Goal: Find specific page/section: Find specific page/section

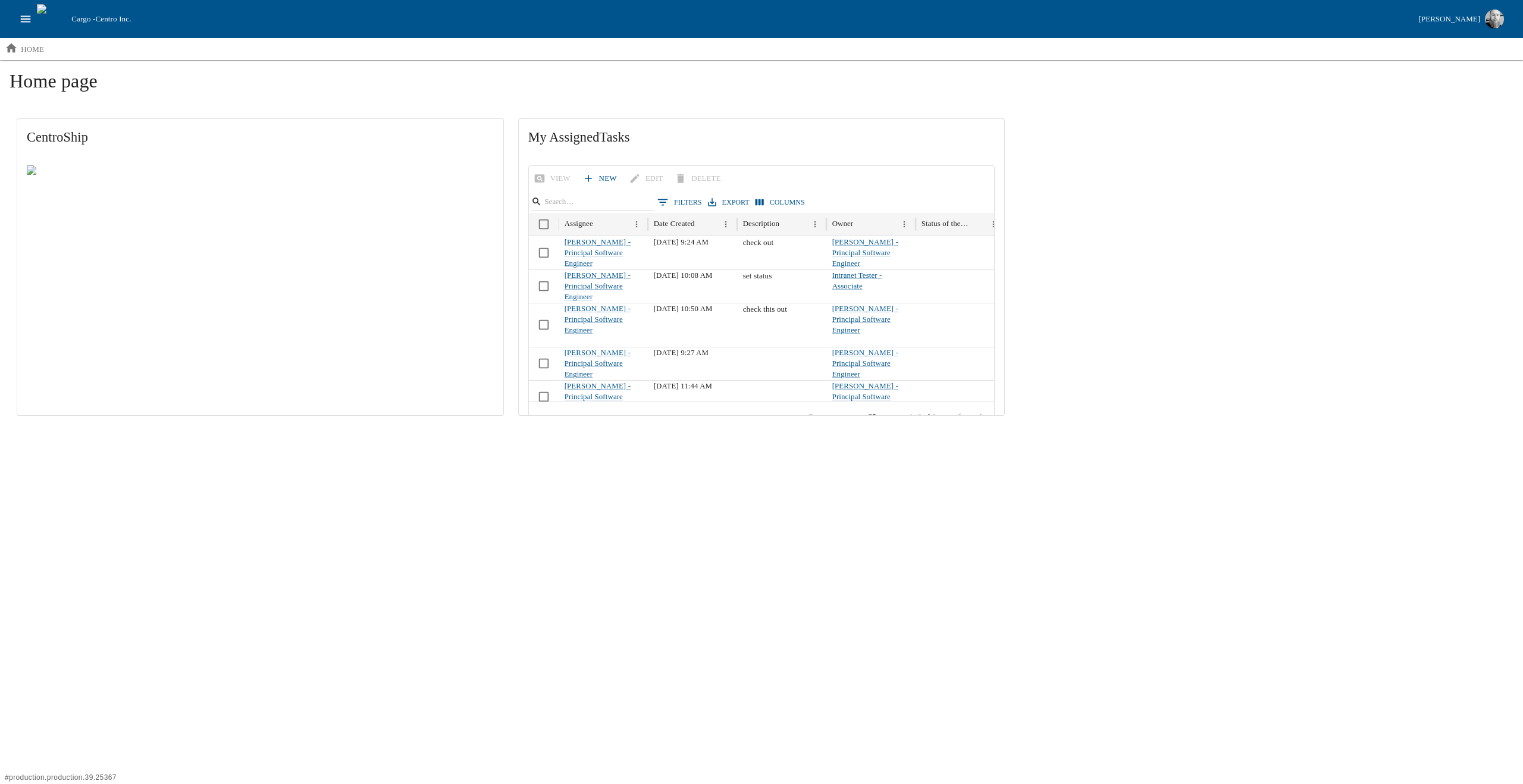
click at [976, 433] on html "Cargo - Centro Inc. Jesse Baird home Home page CentroShip My Assigned Tasks Vie…" at bounding box center [762, 216] width 1523 height 433
click at [23, 22] on icon "open drawer" at bounding box center [26, 19] width 13 height 13
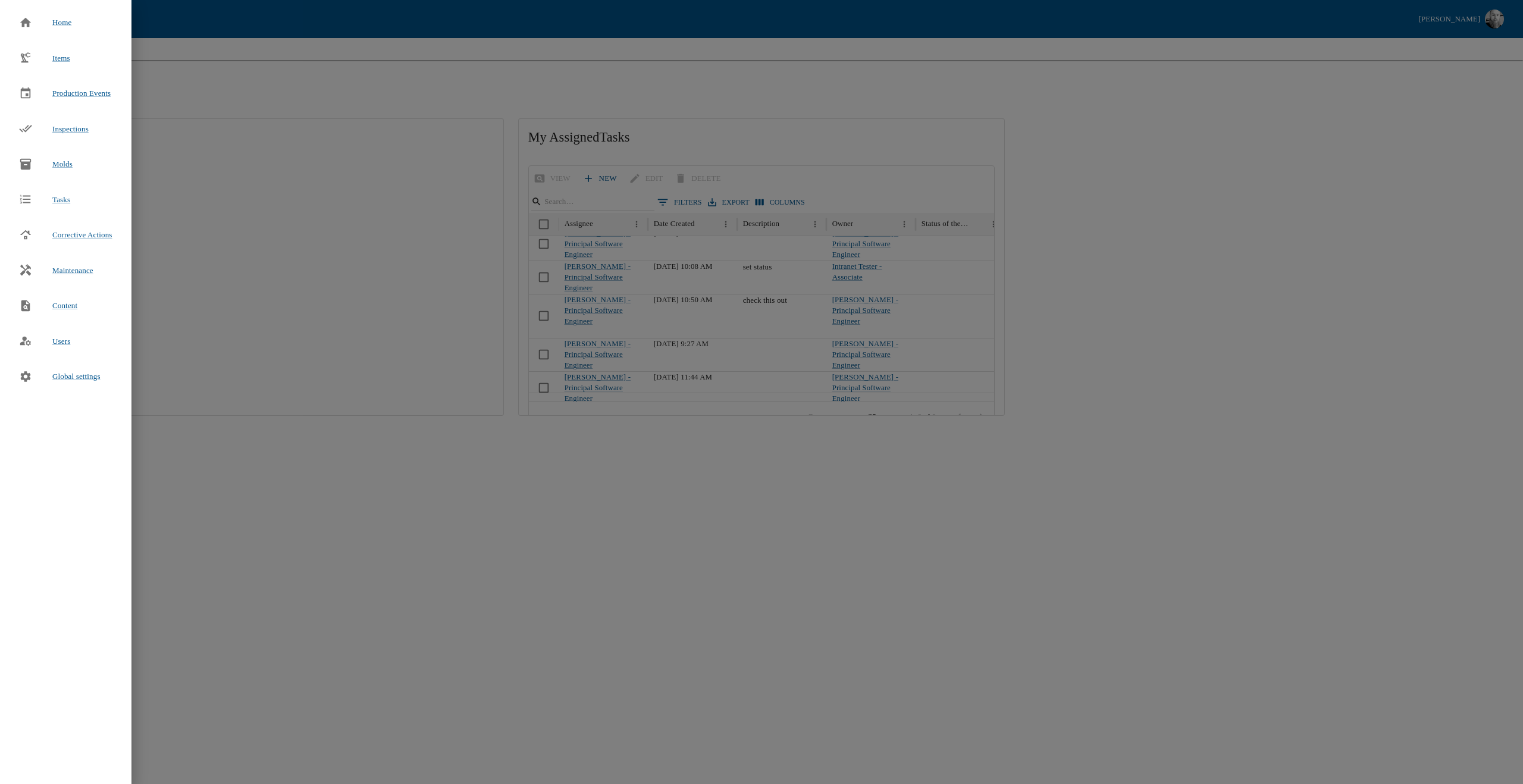
click at [281, 66] on div at bounding box center [762, 392] width 1523 height 784
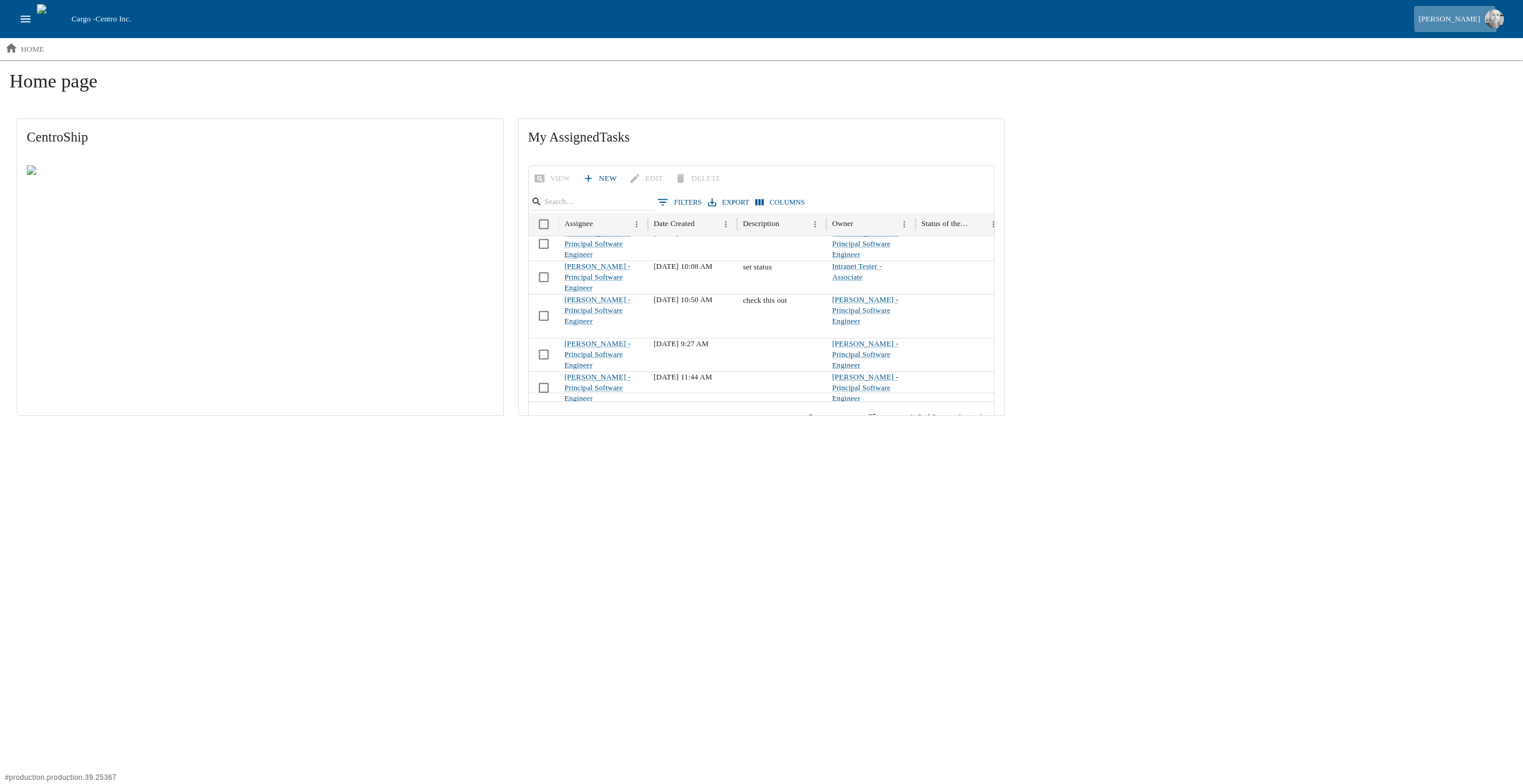
click at [1469, 22] on div "[PERSON_NAME]" at bounding box center [1449, 19] width 61 height 13
click at [1190, 114] on div "CentroShip My Assigned Tasks View New Edit Delete 0 Filters Export Columns Assi…" at bounding box center [762, 266] width 1504 height 311
click at [1228, 167] on div "CentroShip My Assigned Tasks View New Edit Delete 0 Filters Export Columns Assi…" at bounding box center [762, 266] width 1504 height 311
click at [1464, 23] on div "[PERSON_NAME]" at bounding box center [1449, 19] width 61 height 13
click at [1117, 91] on h1 "Home page" at bounding box center [762, 86] width 1504 height 32
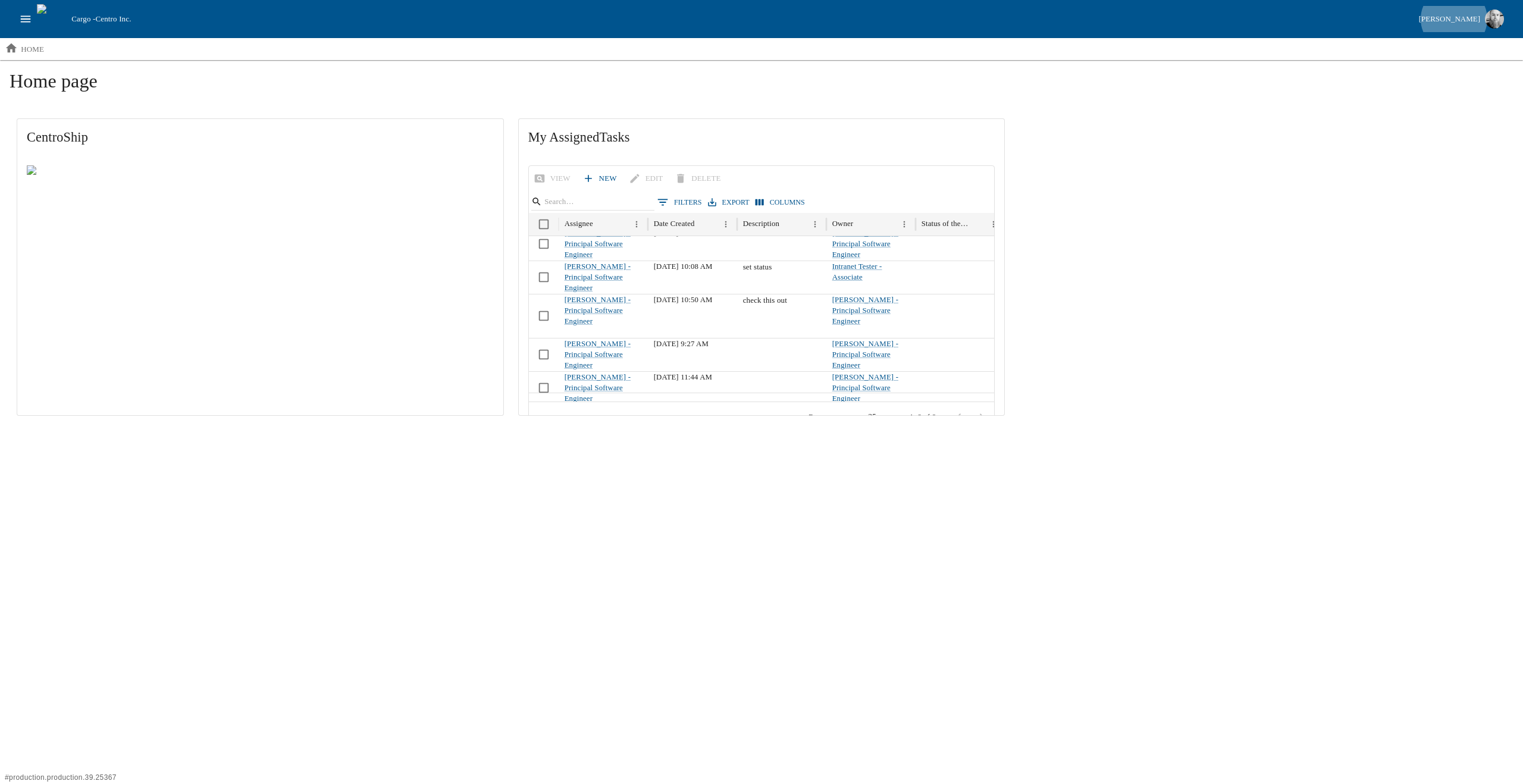
click at [530, 74] on h1 "Home page" at bounding box center [762, 86] width 1504 height 32
click at [14, 8] on button "open drawer" at bounding box center [26, 19] width 23 height 23
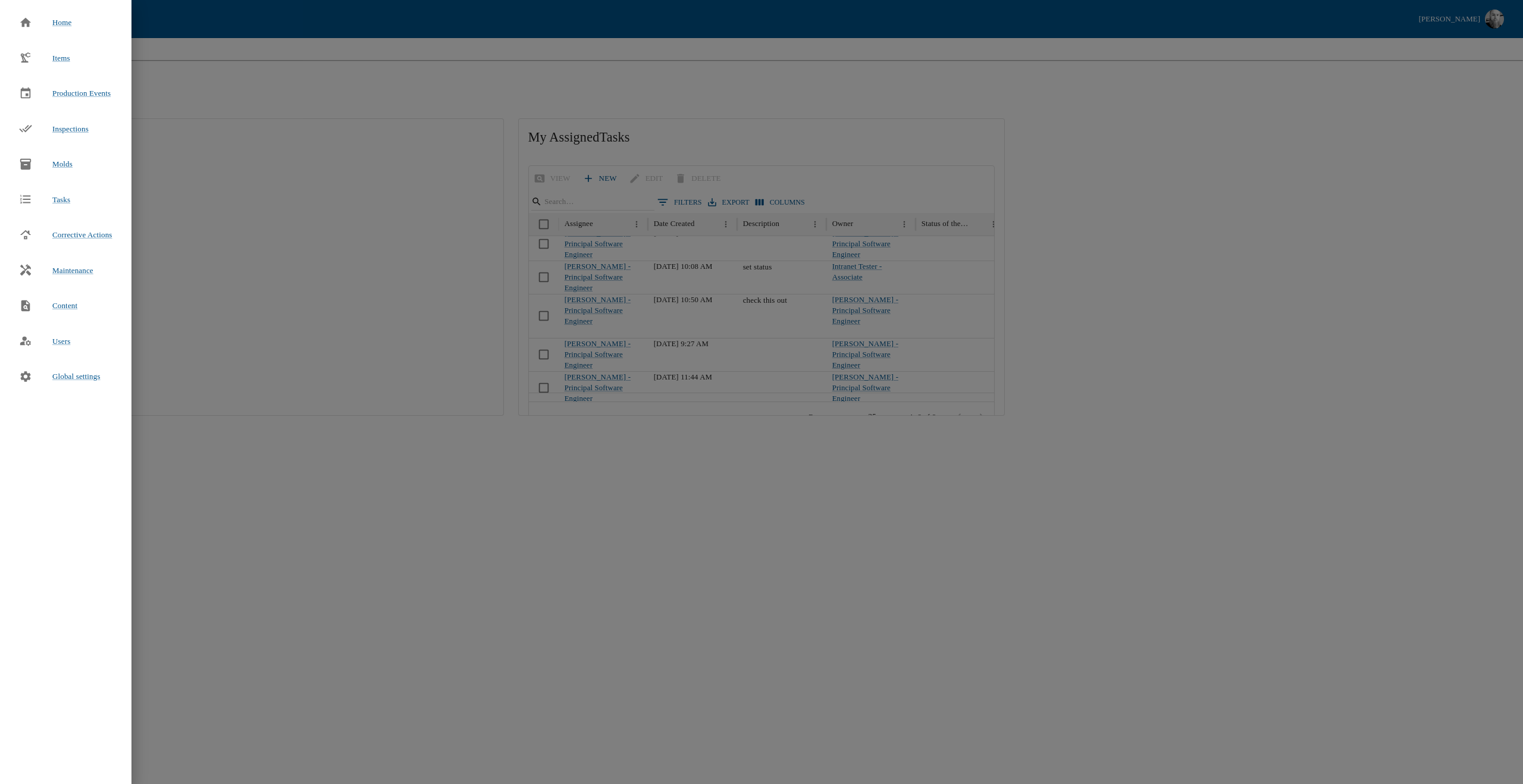
click at [539, 60] on div at bounding box center [762, 392] width 1523 height 784
